Goal: Transaction & Acquisition: Purchase product/service

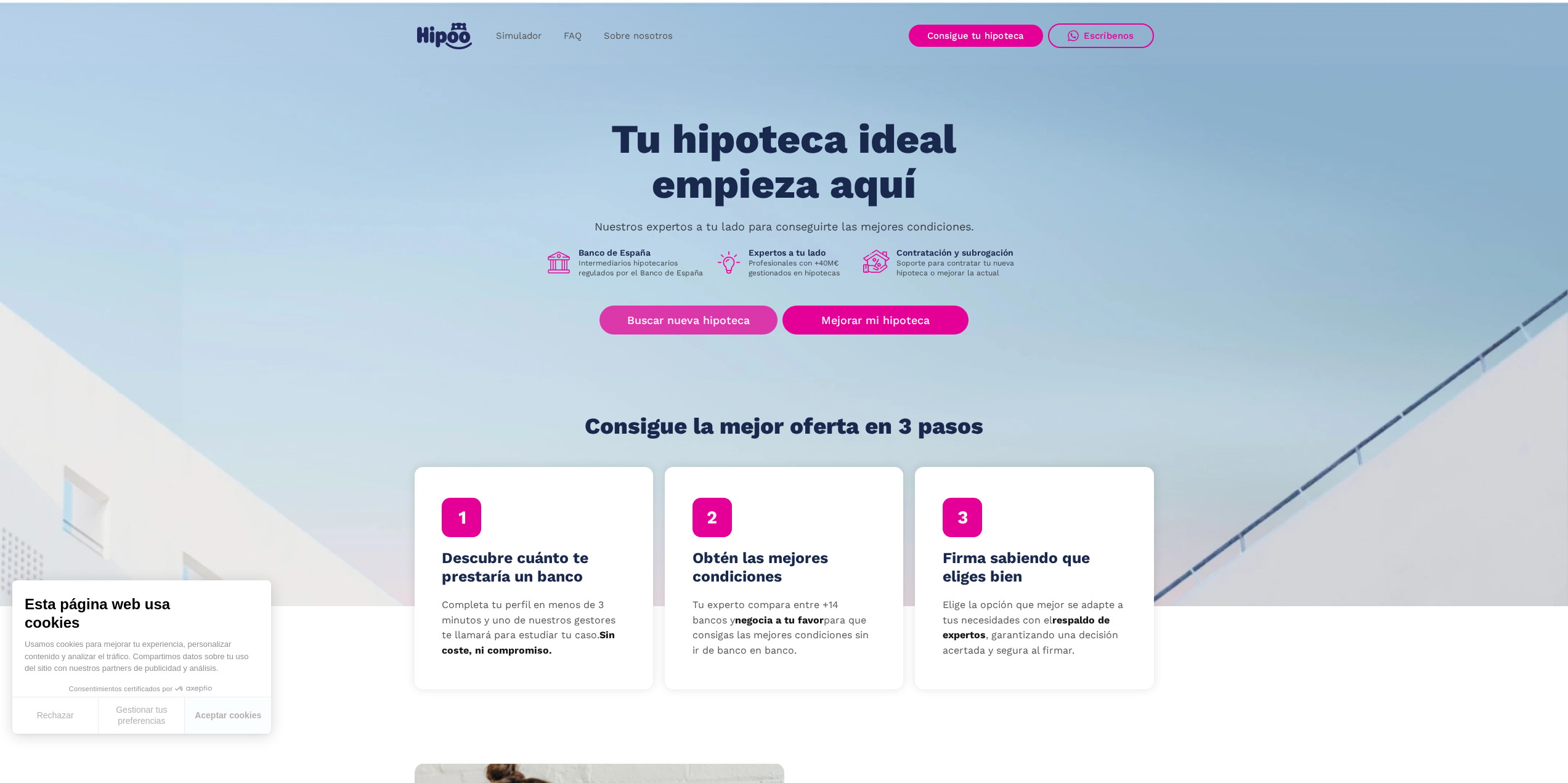
click at [703, 314] on link "Buscar nueva hipoteca" at bounding box center [688, 321] width 178 height 29
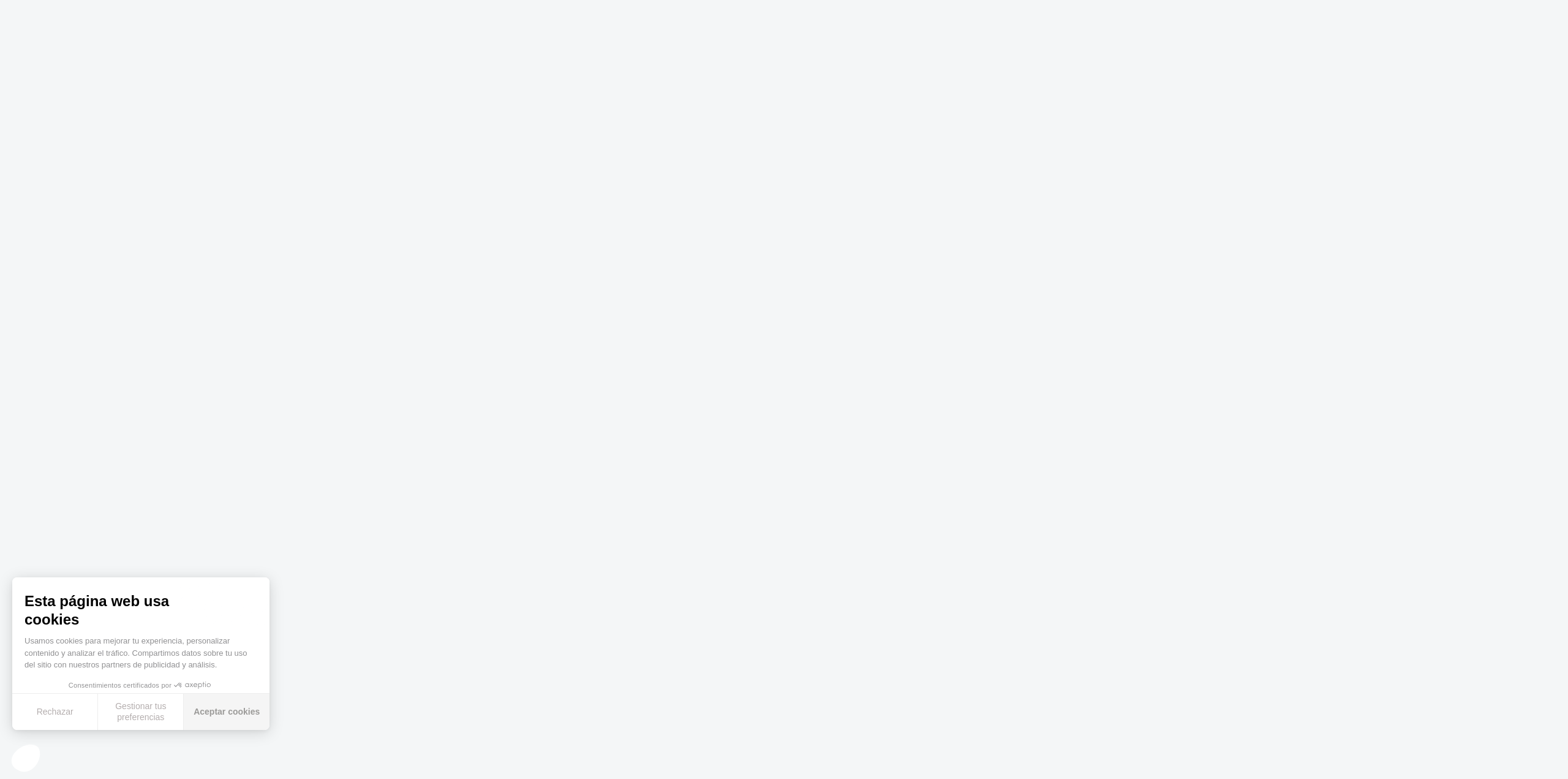
click at [224, 709] on button "Aceptar cookies" at bounding box center [226, 711] width 86 height 36
click at [744, 328] on body at bounding box center [784, 390] width 1568 height 779
